Goal: Check status

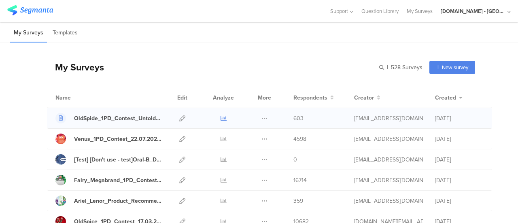
click at [220, 118] on icon at bounding box center [223, 118] width 6 height 6
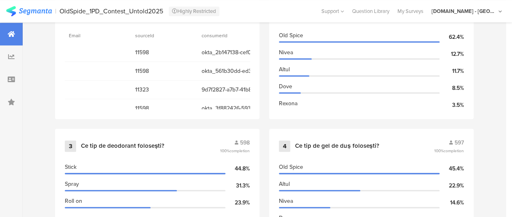
scroll to position [404, 0]
